Goal: Register for event/course

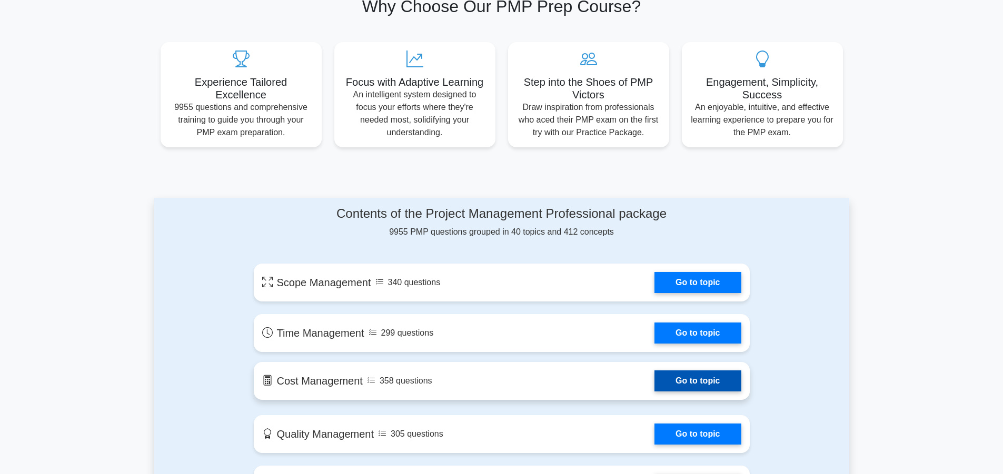
scroll to position [474, 0]
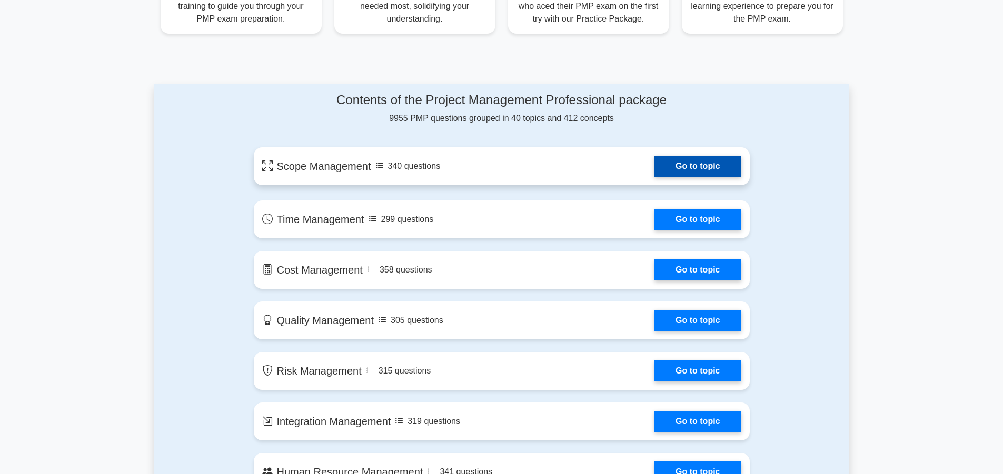
click at [709, 166] on link "Go to topic" at bounding box center [697, 166] width 86 height 21
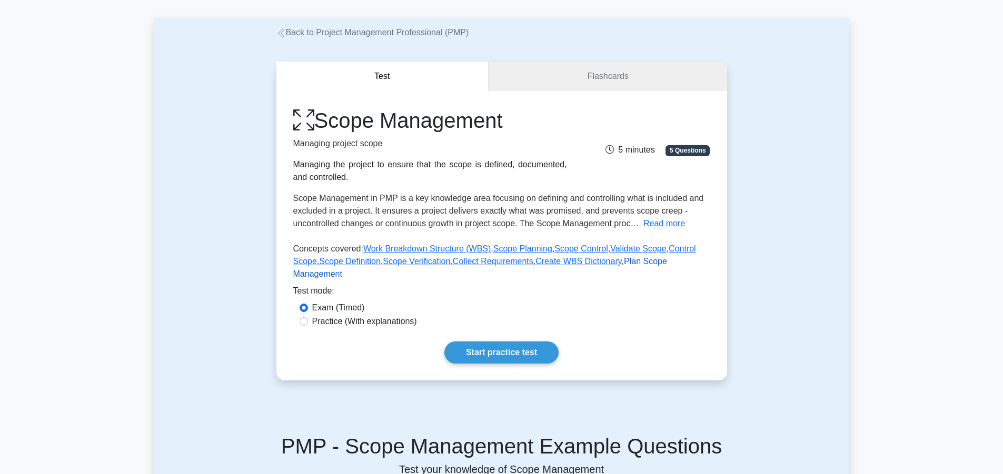
scroll to position [53, 0]
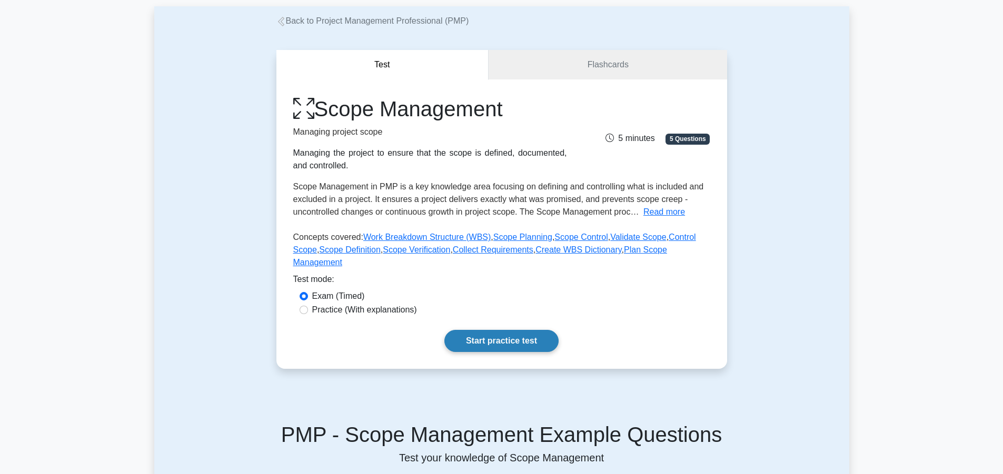
click at [509, 332] on link "Start practice test" at bounding box center [501, 341] width 114 height 22
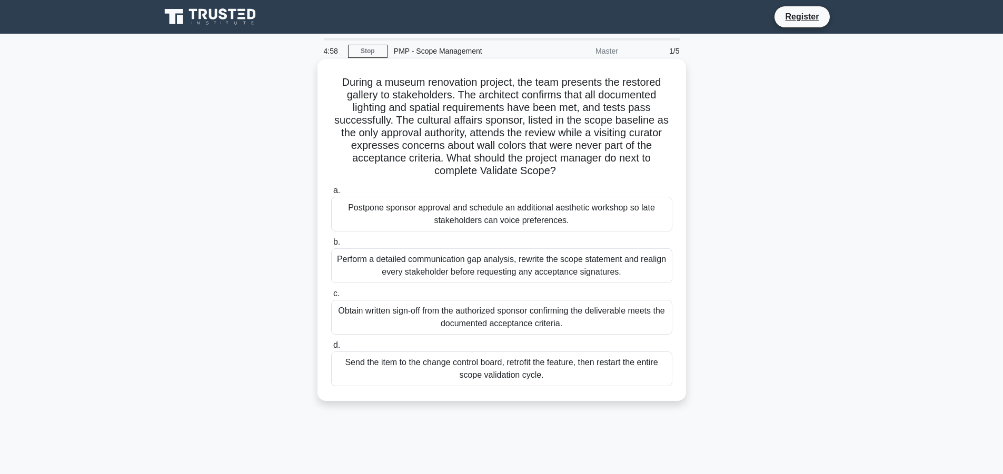
click at [452, 216] on div "Postpone sponsor approval and schedule an additional aesthetic workshop so late…" at bounding box center [501, 214] width 341 height 35
click at [331, 194] on input "a. Postpone sponsor approval and schedule an additional aesthetic workshop so l…" at bounding box center [331, 190] width 0 height 7
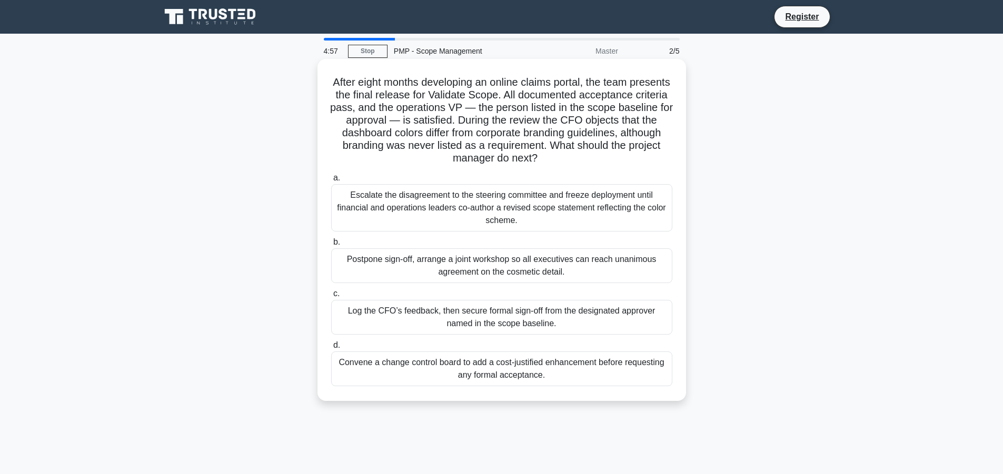
click at [447, 311] on div "Log the CFO’s feedback, then secure formal sign-off from the designated approve…" at bounding box center [501, 317] width 341 height 35
click at [533, 321] on div "Log the CFO’s feedback, then secure formal sign-off from the designated approve…" at bounding box center [501, 317] width 341 height 35
click at [331, 297] on input "c. Log the CFO’s feedback, then secure formal sign-off from the designated appr…" at bounding box center [331, 294] width 0 height 7
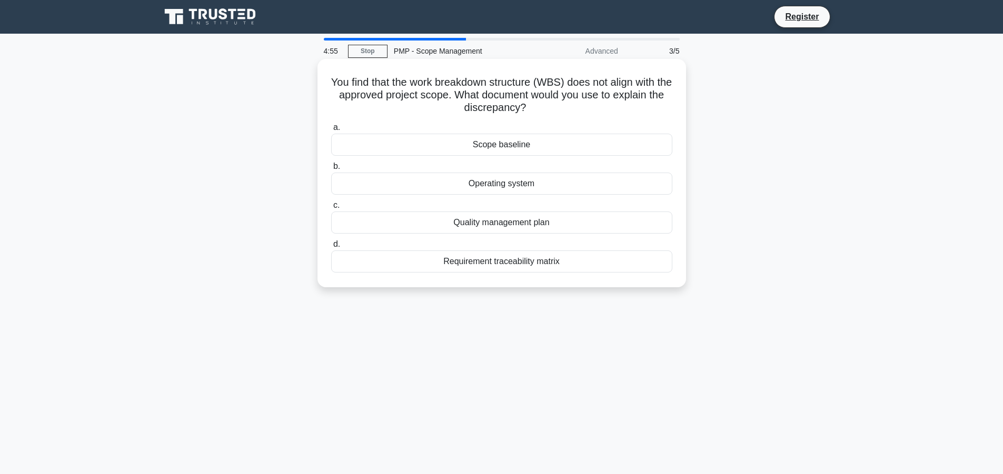
click at [478, 182] on div "Operating system" at bounding box center [501, 184] width 341 height 22
click at [331, 170] on input "b. Operating system" at bounding box center [331, 166] width 0 height 7
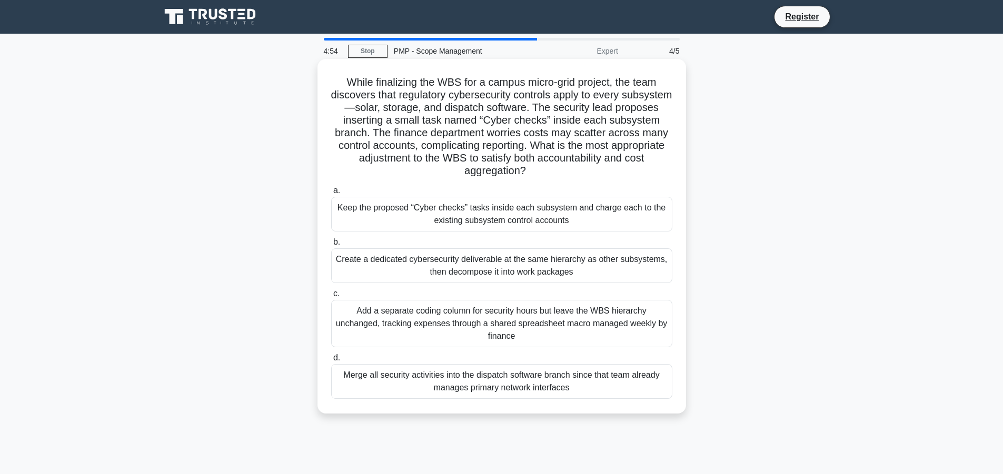
drag, startPoint x: 463, startPoint y: 319, endPoint x: 467, endPoint y: 314, distance: 6.7
click at [466, 319] on div "Add a separate coding column for security hours but leave the WBS hierarchy unc…" at bounding box center [501, 323] width 341 height 47
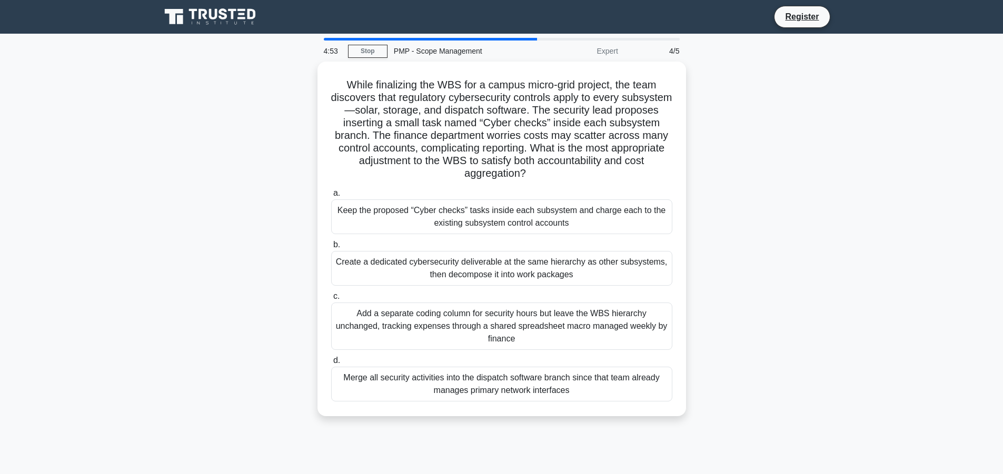
click at [515, 311] on div "Add a separate coding column for security hours but leave the WBS hierarchy unc…" at bounding box center [501, 326] width 341 height 47
click at [331, 300] on input "c. Add a separate coding column for security hours but leave the WBS hierarchy …" at bounding box center [331, 296] width 0 height 7
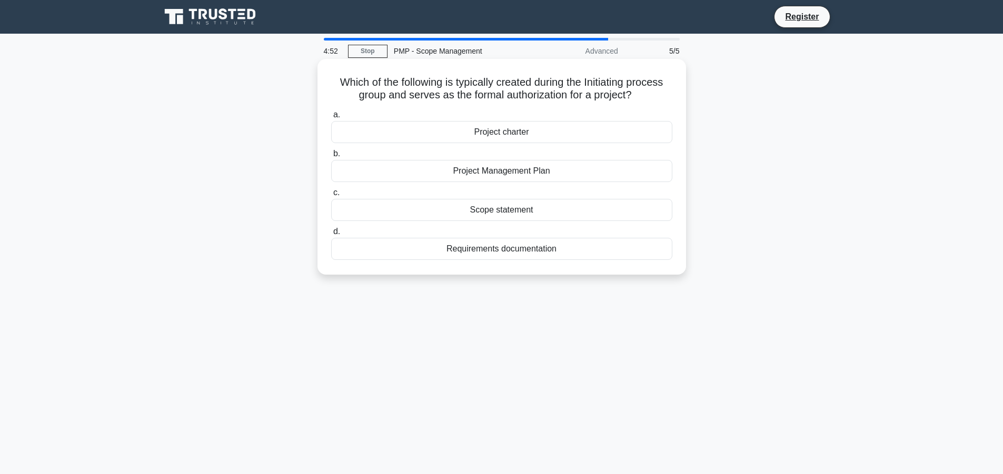
click at [463, 247] on div "Requirements documentation" at bounding box center [501, 249] width 341 height 22
click at [331, 235] on input "d. Requirements documentation" at bounding box center [331, 231] width 0 height 7
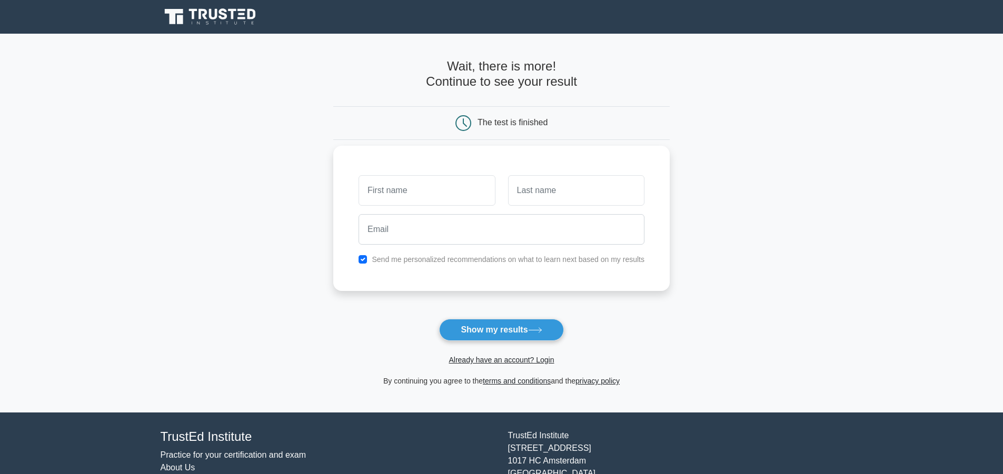
type input "ئ"
type input "زينب"
click at [553, 189] on input "text" at bounding box center [576, 190] width 136 height 31
type input "الغزو"
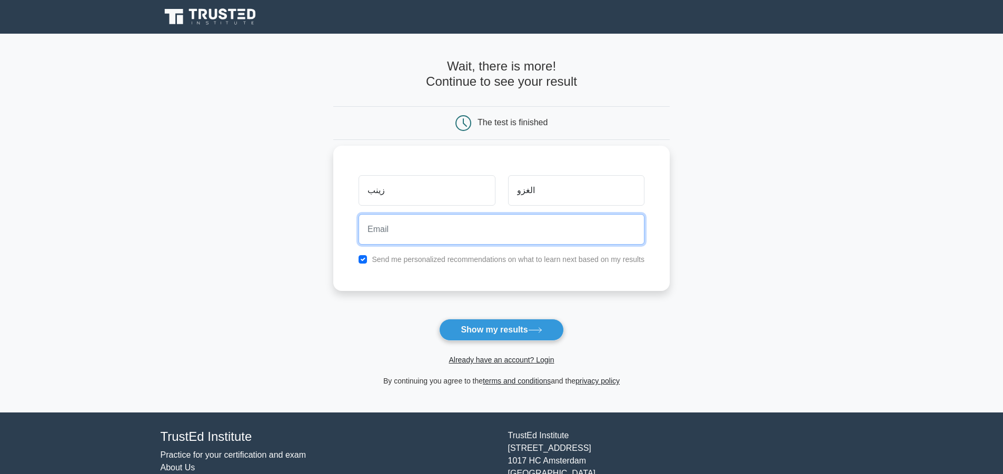
drag, startPoint x: 476, startPoint y: 220, endPoint x: 483, endPoint y: 218, distance: 6.4
click at [476, 220] on input "email" at bounding box center [502, 229] width 286 height 31
type input "ؤ"
drag, startPoint x: 491, startPoint y: 217, endPoint x: 478, endPoint y: 162, distance: 56.7
click at [491, 207] on div "زينب الغزو Send me personalized recommendations on what to learn next based on …" at bounding box center [501, 218] width 336 height 145
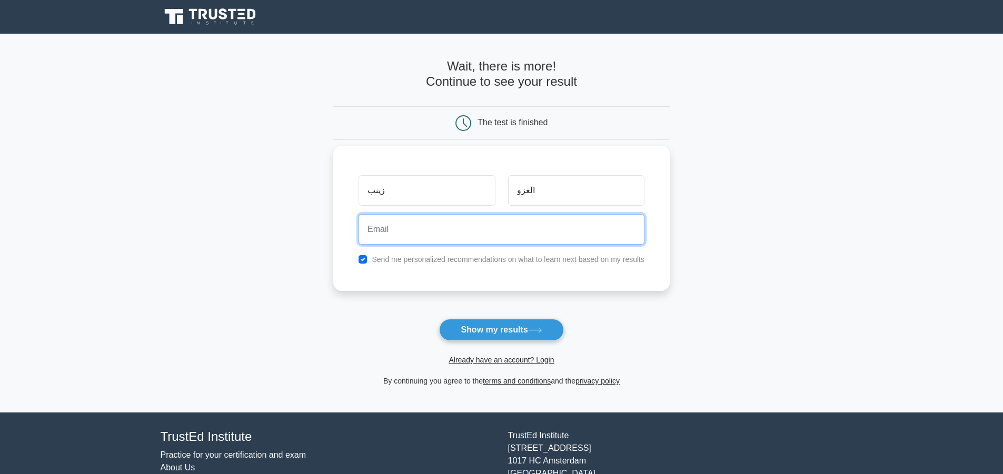
type input "[EMAIL_ADDRESS][DOMAIN_NAME]"
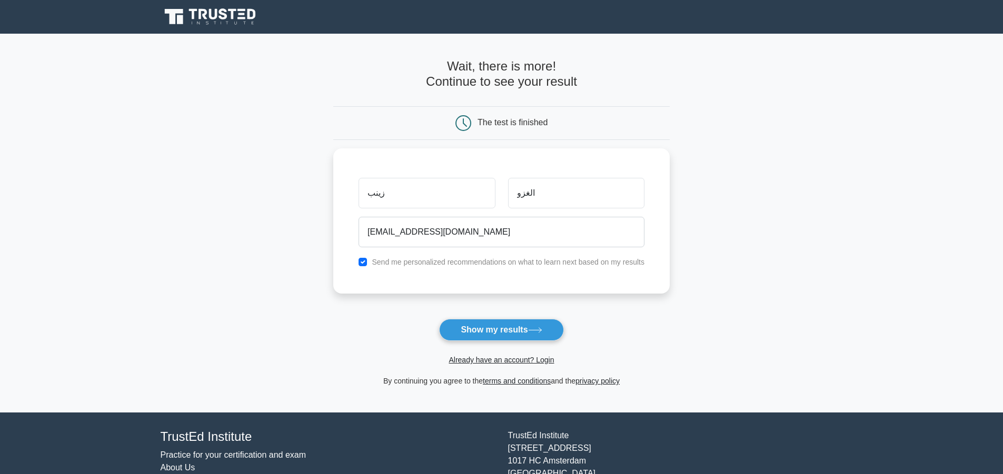
click at [504, 326] on button "Show my results" at bounding box center [501, 330] width 124 height 22
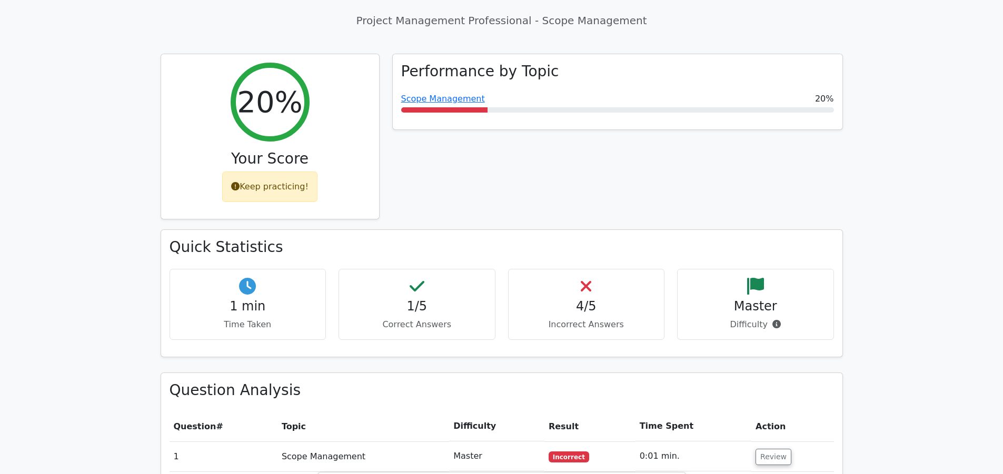
scroll to position [474, 0]
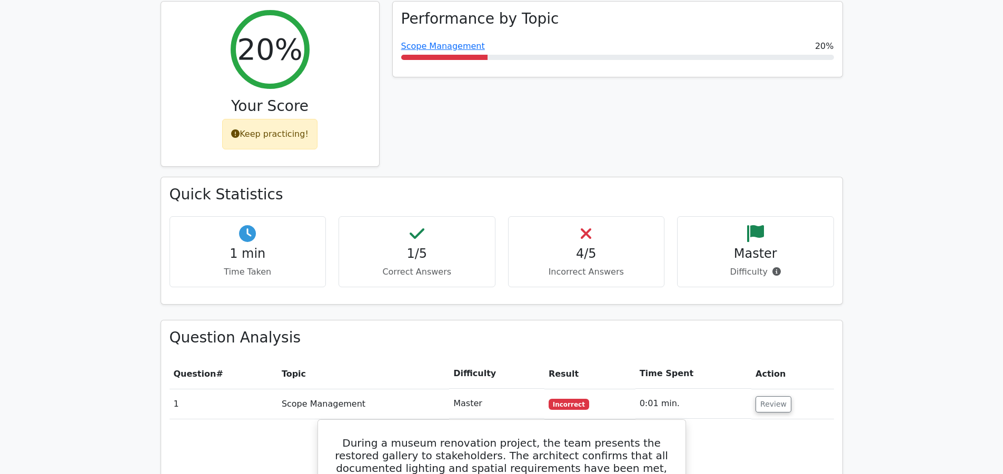
click at [581, 246] on h4 "4/5" at bounding box center [586, 253] width 139 height 15
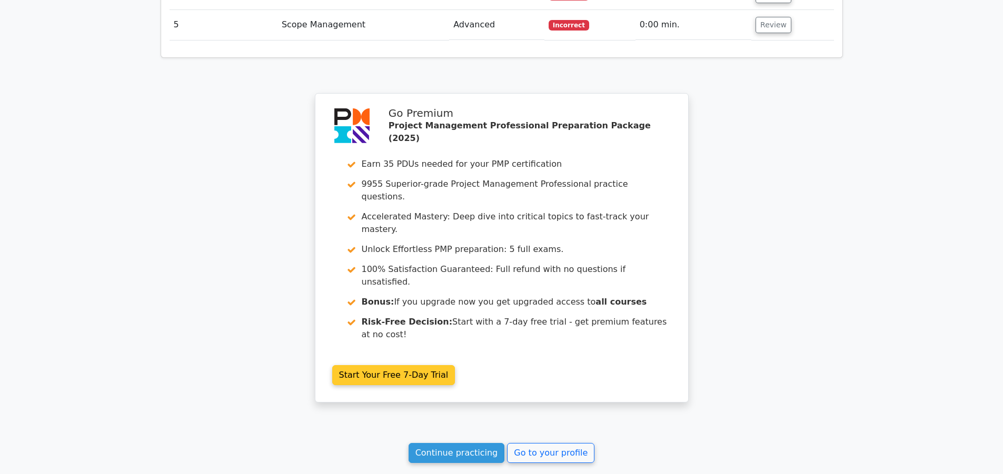
scroll to position [1611, 0]
